Goal: Find specific page/section: Find specific page/section

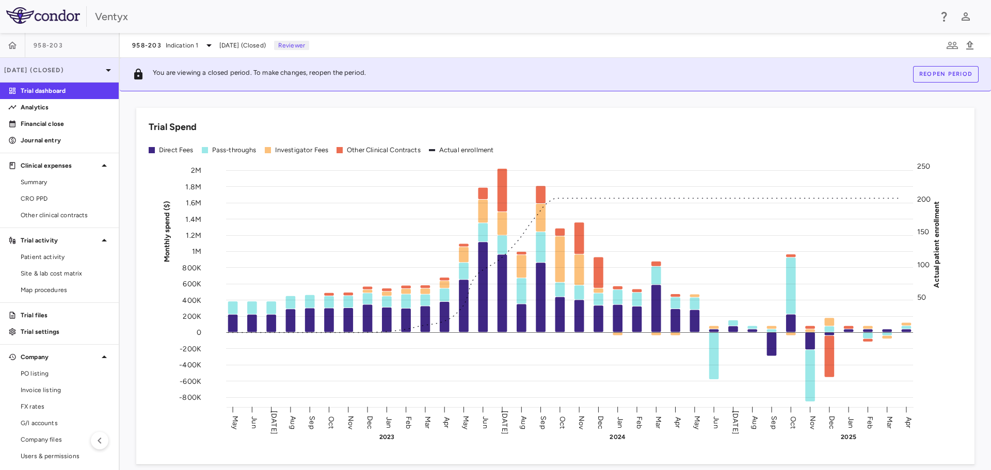
click at [102, 72] on icon at bounding box center [108, 70] width 12 height 12
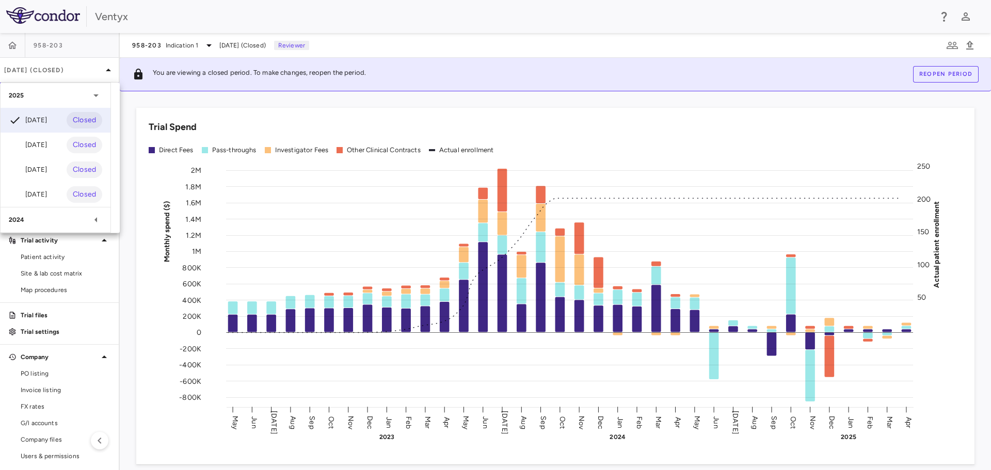
click at [407, 23] on div at bounding box center [495, 235] width 991 height 470
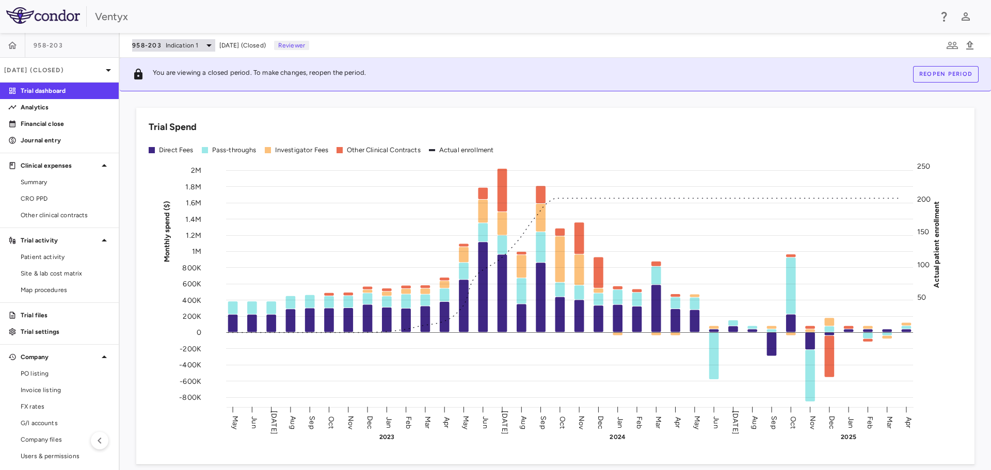
click at [203, 46] on icon at bounding box center [209, 45] width 12 height 12
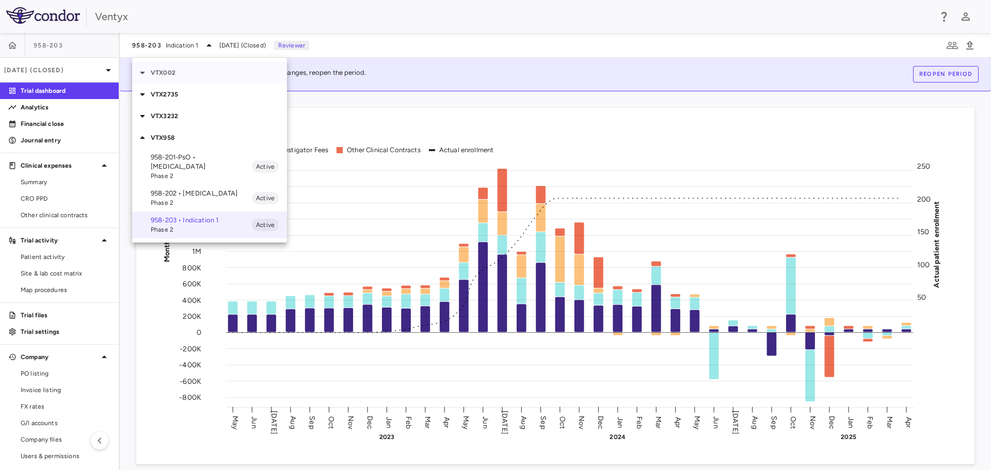
click at [140, 72] on icon at bounding box center [142, 73] width 5 height 3
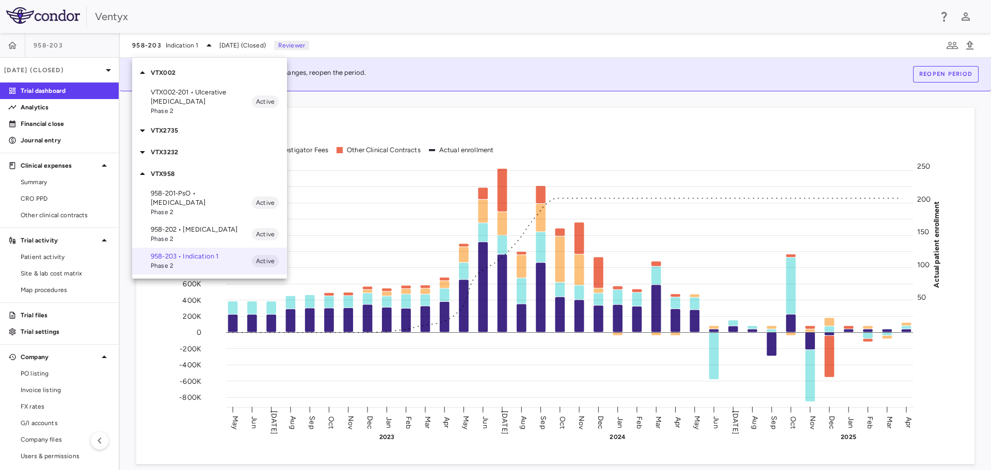
click at [174, 95] on p "VTX002-201 • Ulcerative [MEDICAL_DATA]" at bounding box center [201, 97] width 101 height 19
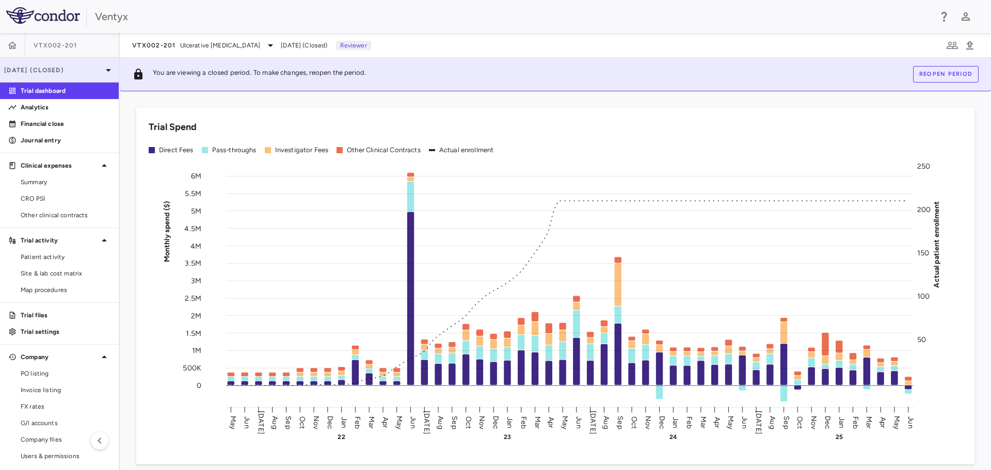
click at [102, 68] on icon at bounding box center [108, 70] width 12 height 12
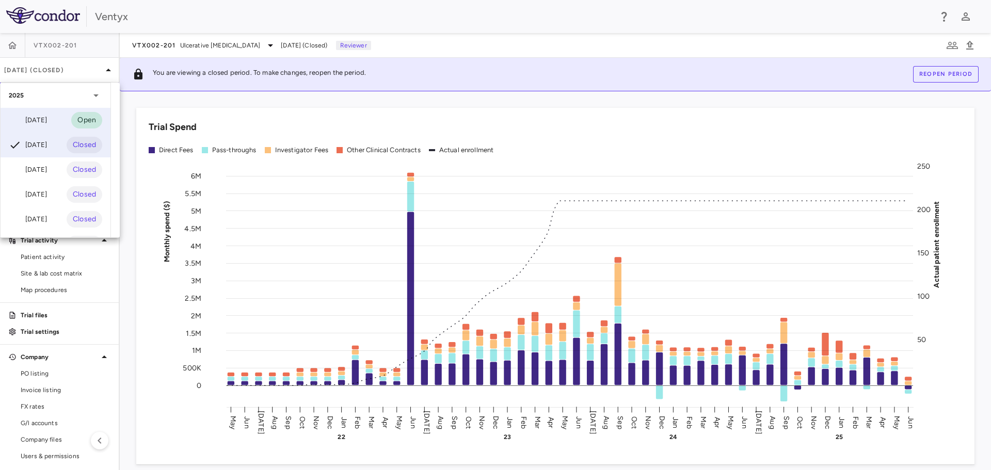
click at [43, 120] on div "[DATE]" at bounding box center [28, 120] width 38 height 12
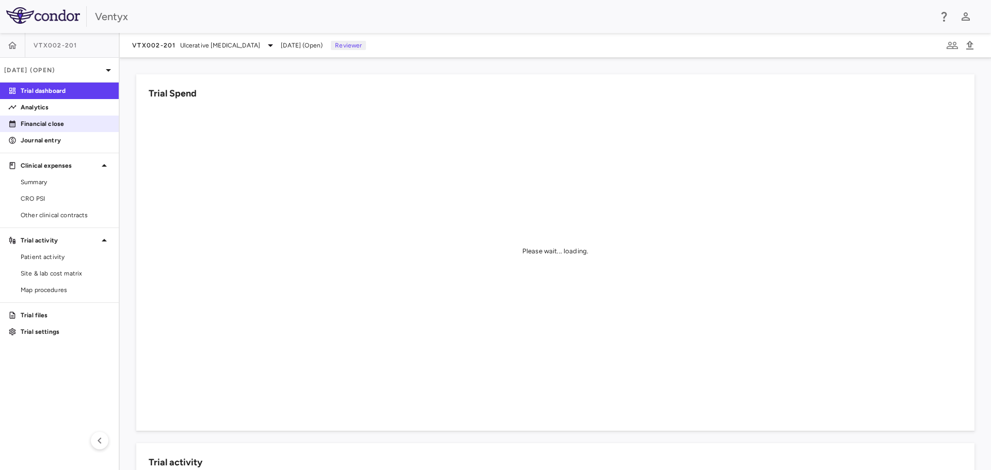
click at [46, 126] on p "Financial close" at bounding box center [66, 123] width 90 height 9
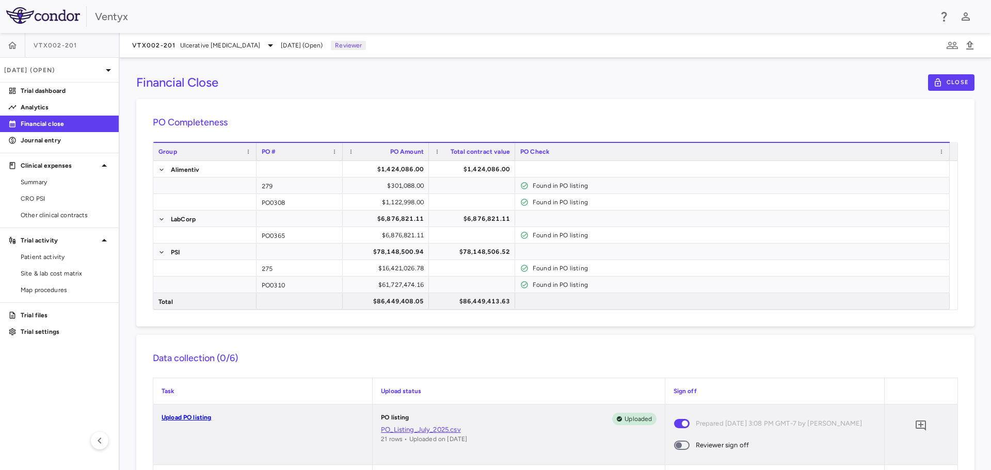
click at [619, 103] on div "PO Completeness Vendor Drag here to set column labels Group PO # PO Amount" at bounding box center [555, 213] width 838 height 228
